Goal: Check status: Check status

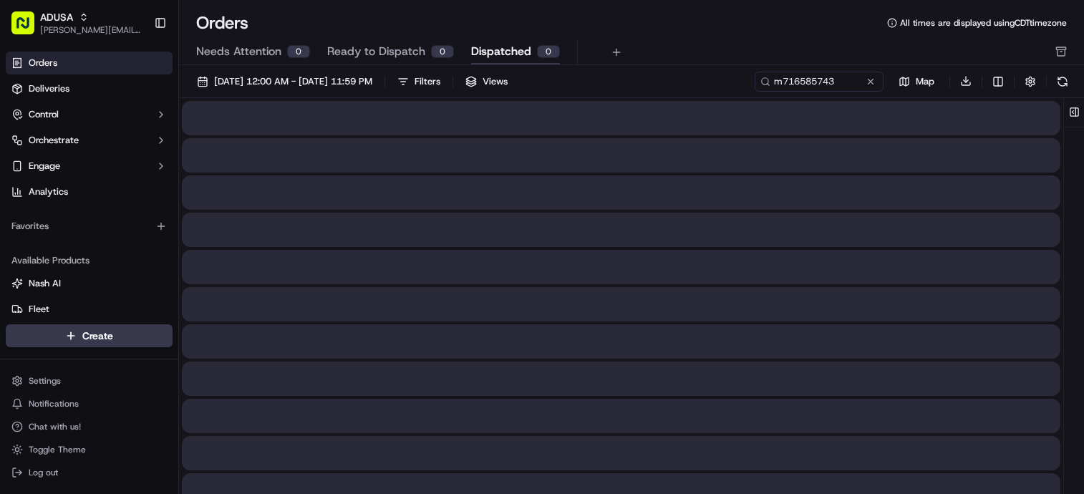
click at [521, 48] on span "Dispatched" at bounding box center [501, 51] width 60 height 17
click at [870, 84] on button at bounding box center [870, 81] width 14 height 14
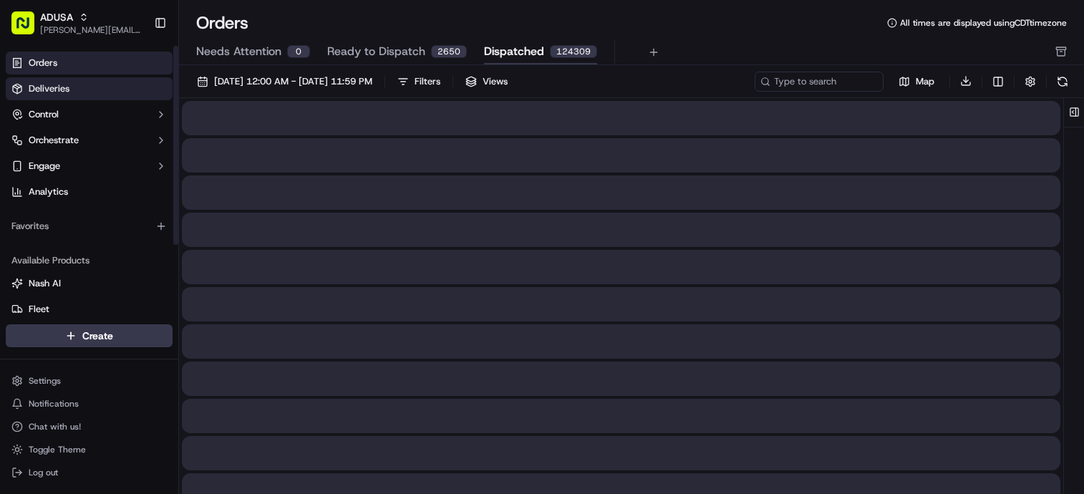
click at [69, 82] on link "Deliveries" at bounding box center [89, 88] width 167 height 23
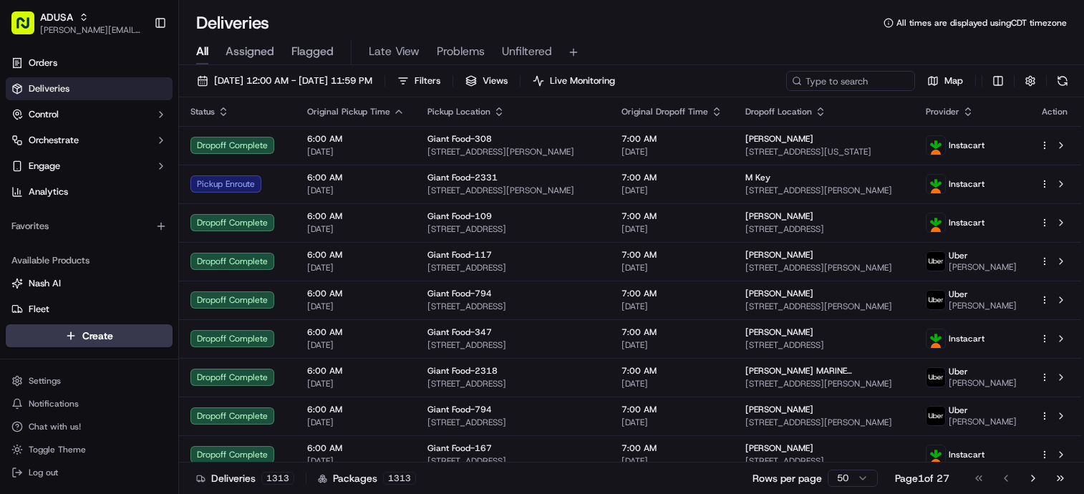
drag, startPoint x: 990, startPoint y: 0, endPoint x: 688, endPoint y: 31, distance: 302.9
click at [688, 31] on div "Deliveries All times are displayed using CDT timezone" at bounding box center [631, 22] width 905 height 23
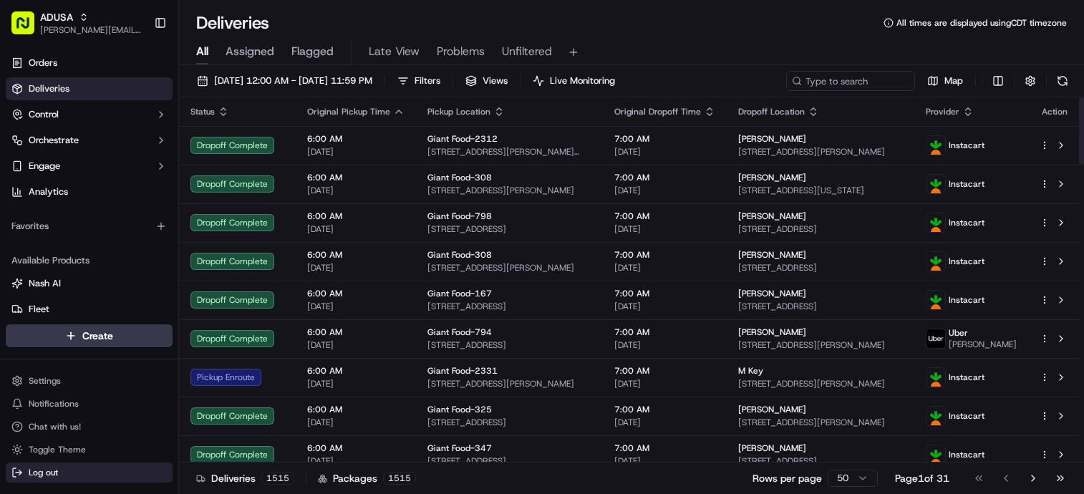
click at [62, 425] on button "Log out" at bounding box center [89, 472] width 167 height 20
